Goal: Task Accomplishment & Management: Manage account settings

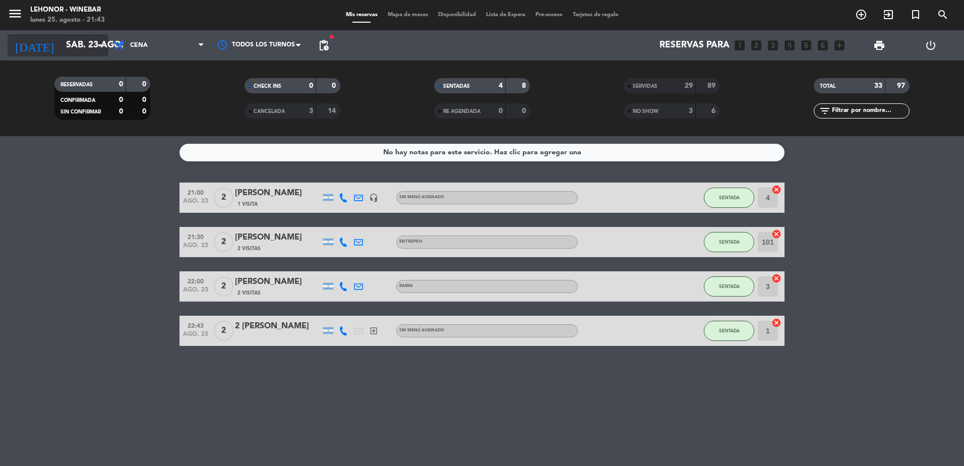
click at [61, 41] on input "sáb. 23 ago." at bounding box center [119, 45] width 117 height 20
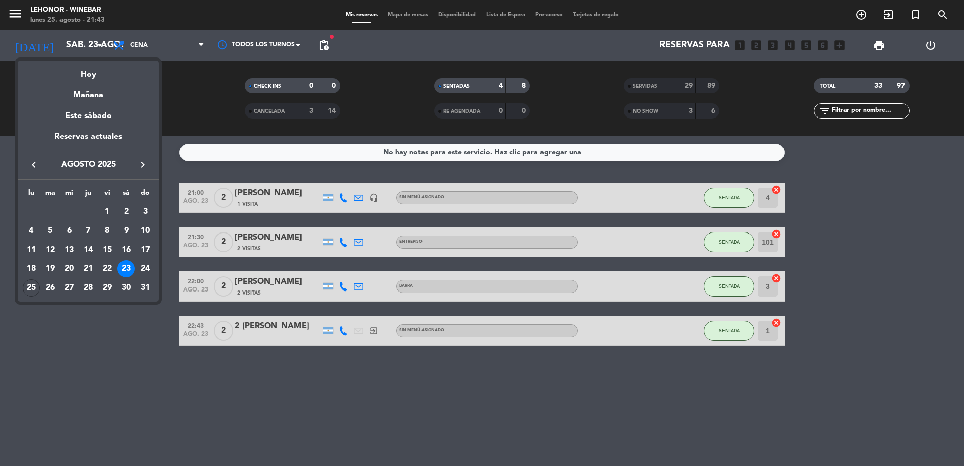
click at [14, 14] on div at bounding box center [482, 233] width 964 height 466
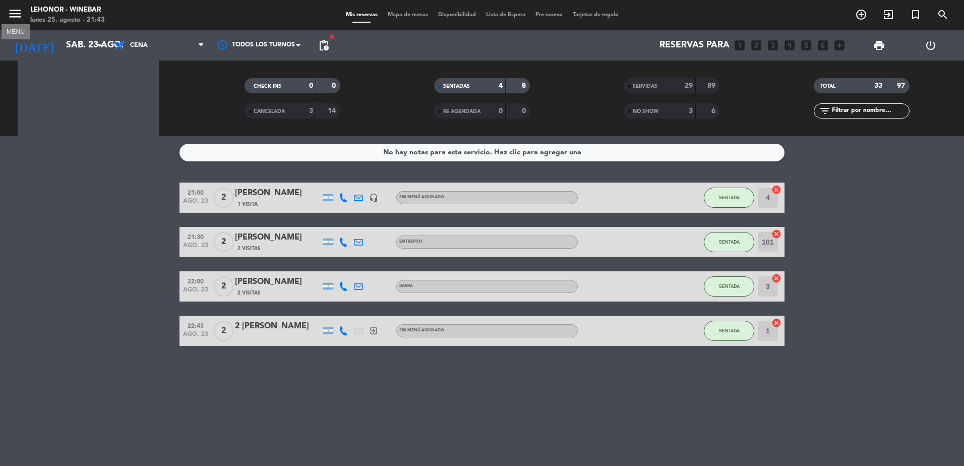
click at [14, 14] on icon "menu" at bounding box center [15, 13] width 15 height 15
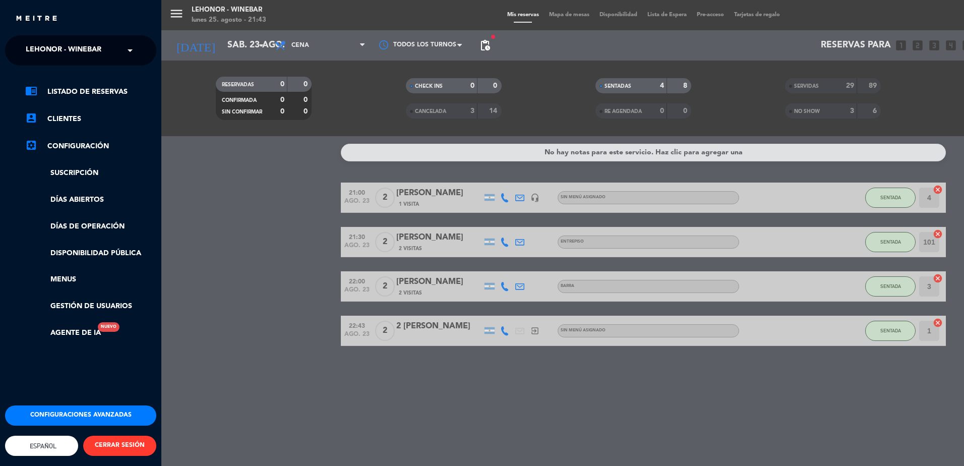
drag, startPoint x: 89, startPoint y: 50, endPoint x: 81, endPoint y: 67, distance: 17.8
click at [88, 50] on span "Lehonor - Winebar" at bounding box center [64, 50] width 76 height 21
click at [70, 79] on span "Lehonor - Brasas & Resto" at bounding box center [62, 78] width 102 height 12
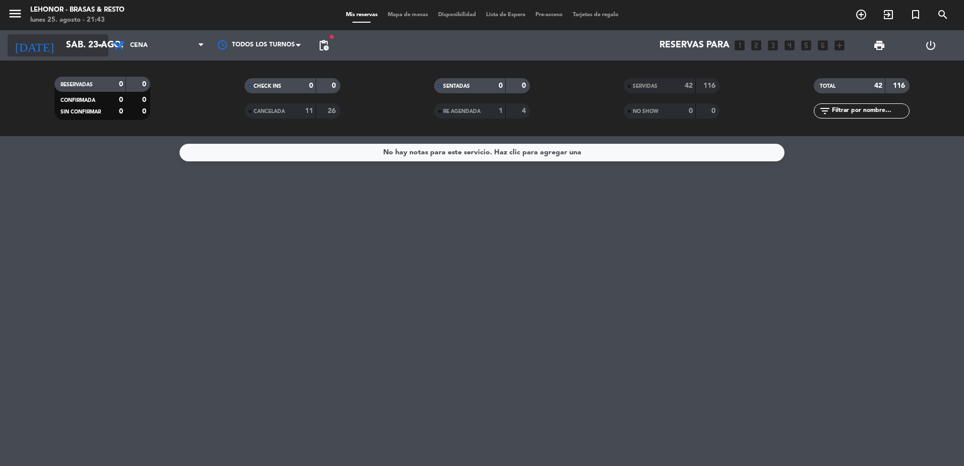
click at [80, 54] on input "sáb. 23 ago." at bounding box center [119, 45] width 117 height 20
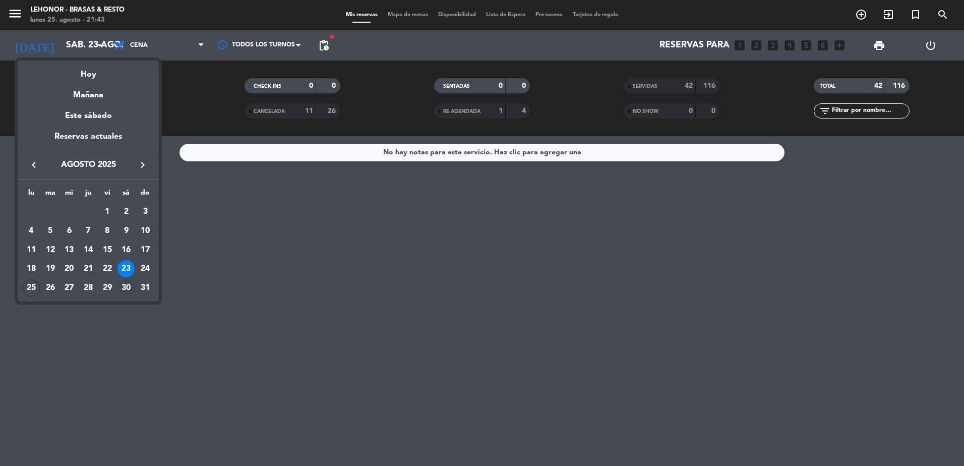
click at [125, 289] on div "30" at bounding box center [125, 287] width 17 height 17
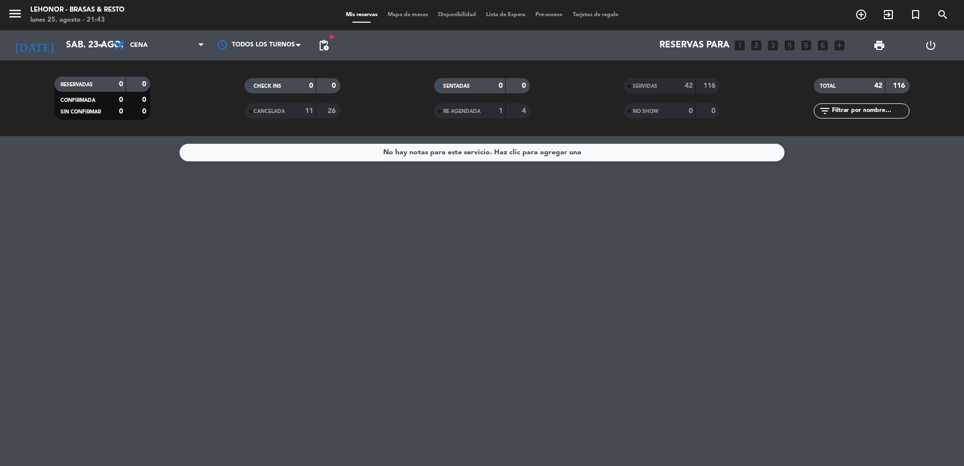
type input "sáb. 30 ago."
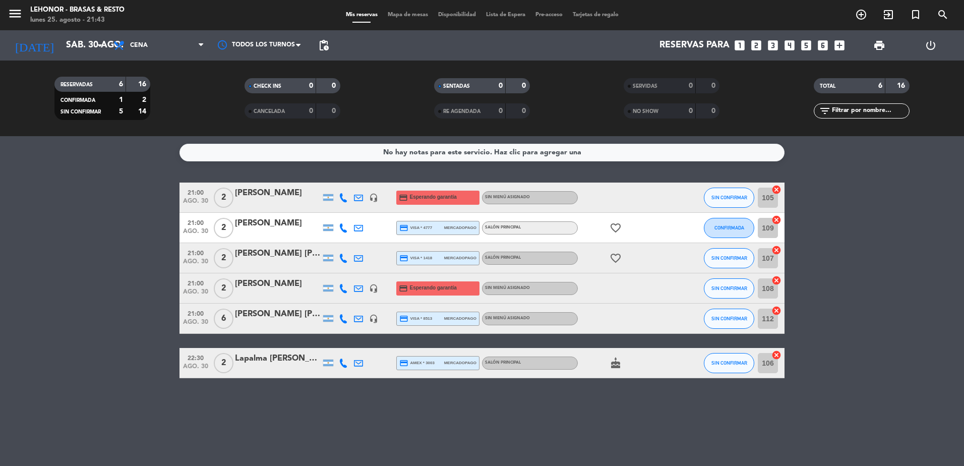
click at [280, 196] on div "[PERSON_NAME]" at bounding box center [278, 193] width 86 height 13
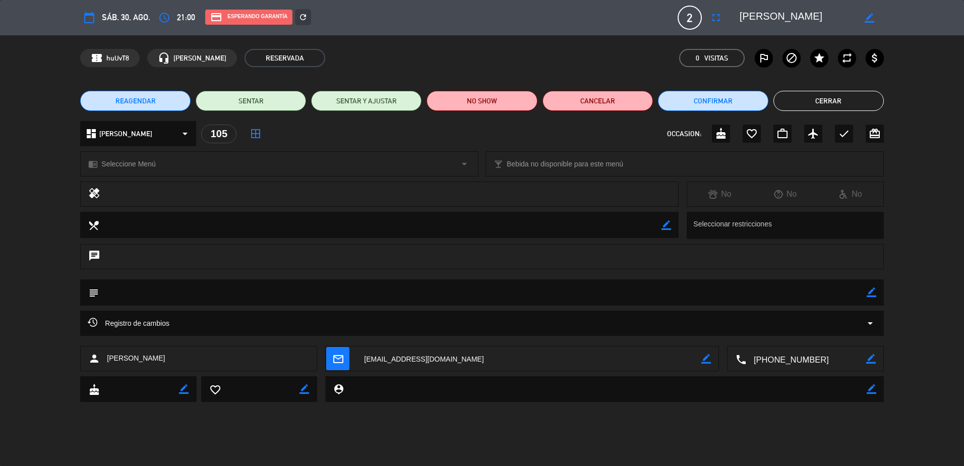
click at [704, 358] on icon "border_color" at bounding box center [706, 359] width 10 height 10
click at [370, 363] on textarea at bounding box center [528, 358] width 345 height 25
type textarea "[EMAIL_ADDRESS][DOMAIN_NAME]"
click at [708, 361] on icon at bounding box center [706, 359] width 10 height 10
click at [339, 364] on icon "mail_outline" at bounding box center [337, 358] width 11 height 11
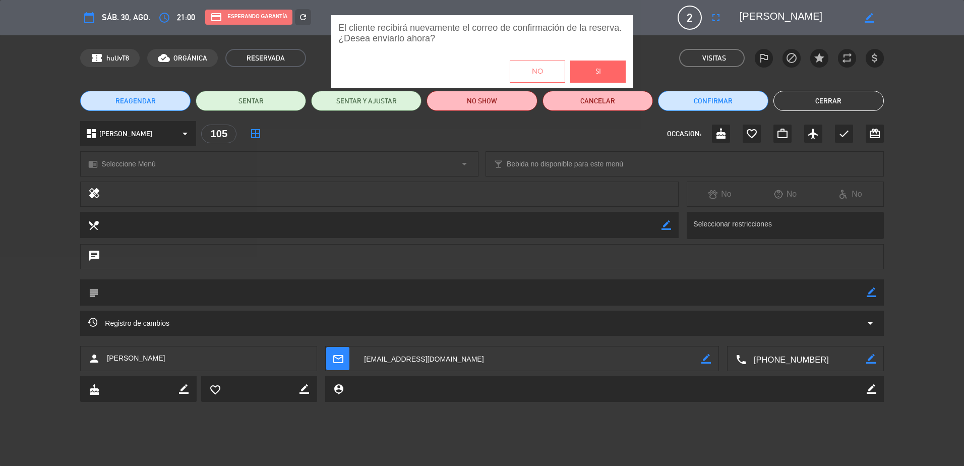
click at [602, 72] on button "Si" at bounding box center [597, 71] width 55 height 22
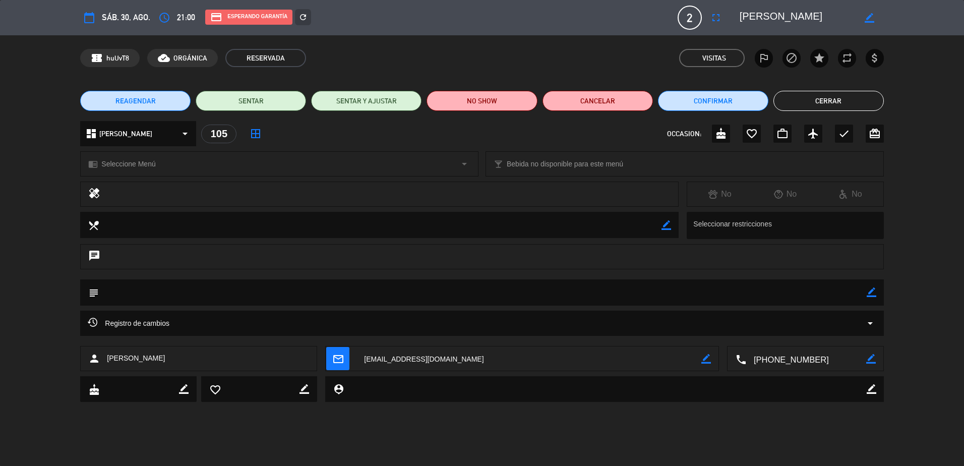
click at [824, 97] on button "Cerrar" at bounding box center [828, 101] width 110 height 20
